Goal: Task Accomplishment & Management: Manage account settings

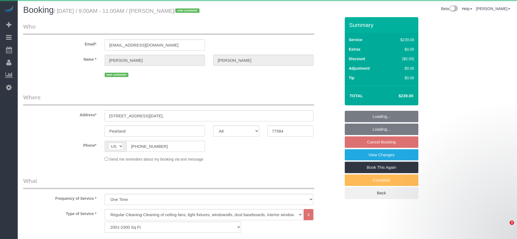
select select "[GEOGRAPHIC_DATA]"
select select "3"
select select "object:1518"
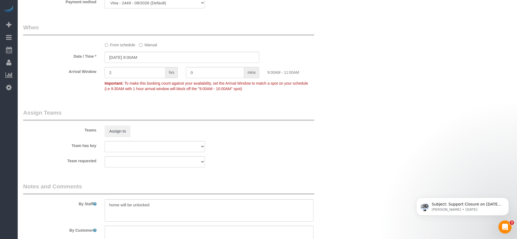
scroll to position [565, 0]
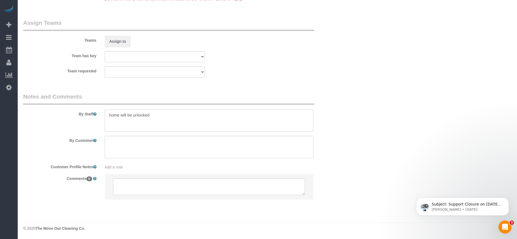
drag, startPoint x: 108, startPoint y: 115, endPoint x: 159, endPoint y: 117, distance: 50.7
click at [159, 117] on textarea at bounding box center [209, 121] width 209 height 22
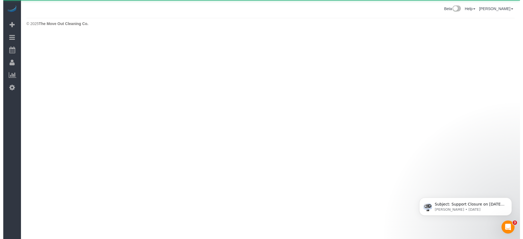
scroll to position [0, 0]
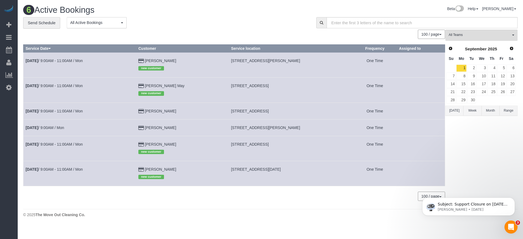
drag, startPoint x: 221, startPoint y: 169, endPoint x: 261, endPoint y: 169, distance: 39.5
click at [261, 169] on span "[STREET_ADDRESS][DATE]" at bounding box center [256, 169] width 50 height 4
copy span "[STREET_ADDRESS][DATE],"
click at [485, 68] on link "3" at bounding box center [481, 68] width 10 height 7
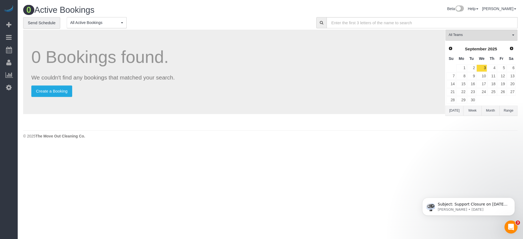
click at [456, 113] on button "[DATE]" at bounding box center [454, 111] width 18 height 10
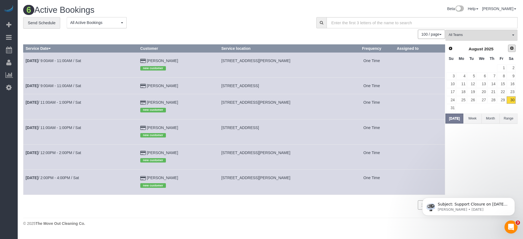
click at [508, 50] on link "Next" at bounding box center [512, 49] width 8 height 8
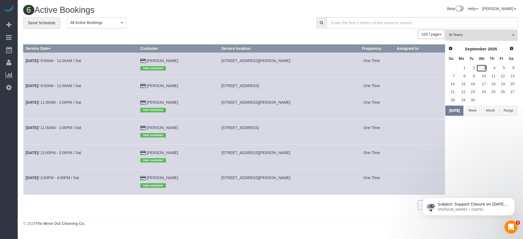
click at [484, 68] on link "3" at bounding box center [481, 68] width 10 height 7
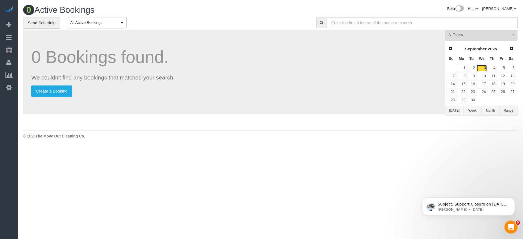
click at [485, 68] on link "3" at bounding box center [481, 68] width 10 height 7
click at [453, 111] on button "[DATE]" at bounding box center [454, 111] width 18 height 10
